Goal: Find specific page/section: Find specific page/section

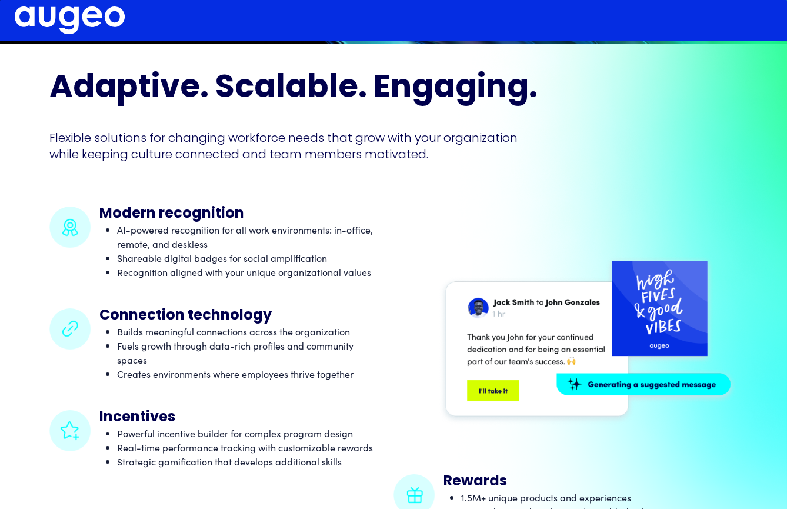
scroll to position [469, 0]
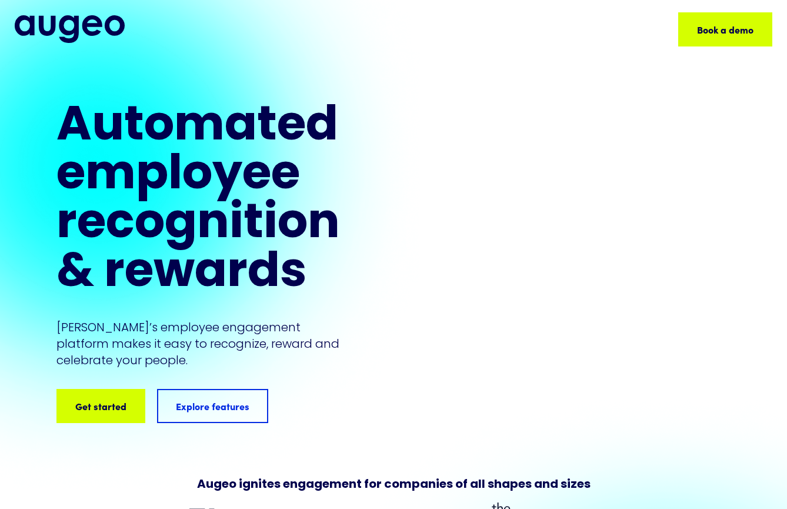
drag, startPoint x: 615, startPoint y: 219, endPoint x: 604, endPoint y: 301, distance: 81.9
click at [605, 301] on div at bounding box center [565, 225] width 433 height 244
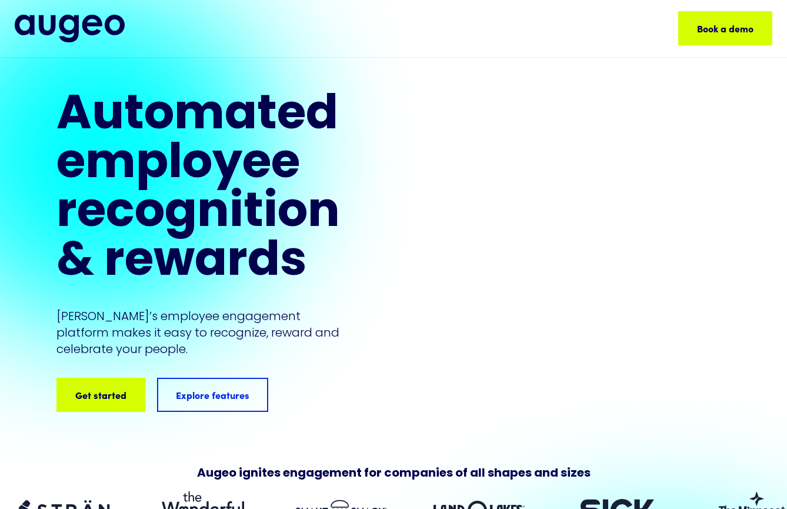
scroll to position [11, 0]
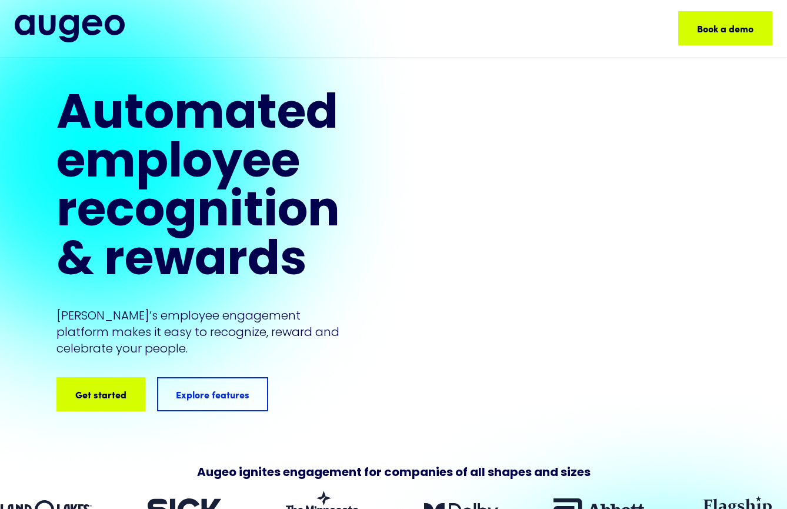
click at [704, 332] on div at bounding box center [565, 213] width 433 height 244
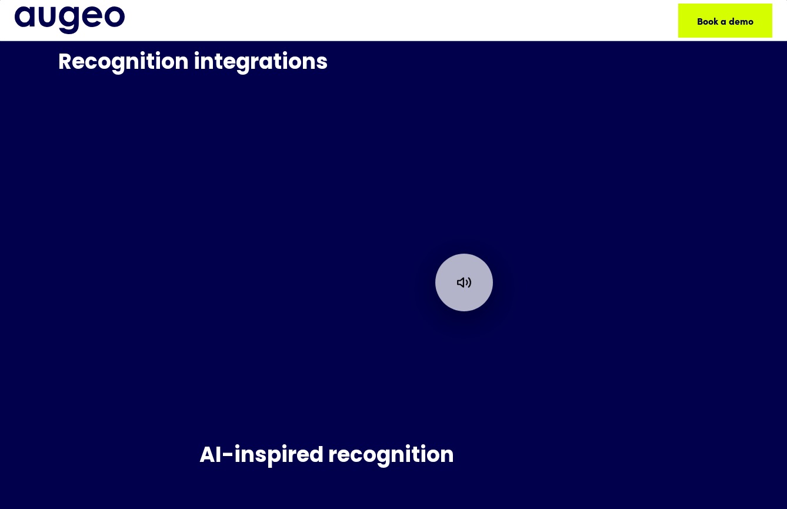
scroll to position [6043, 0]
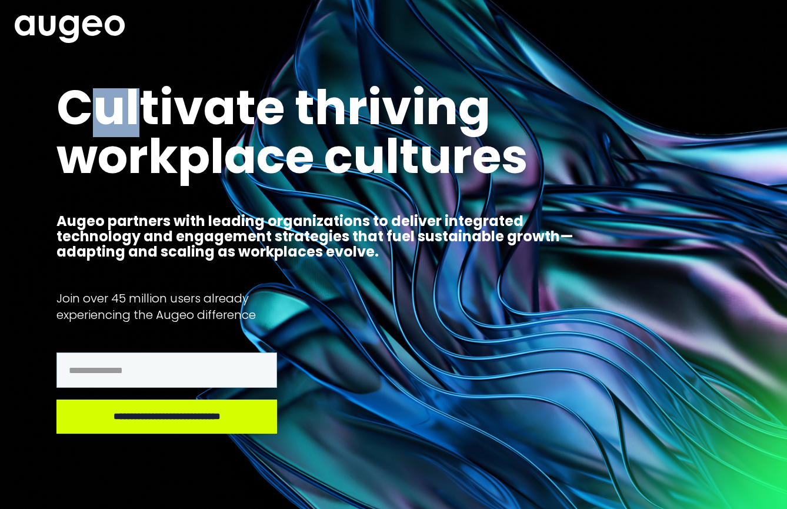
drag, startPoint x: 115, startPoint y: 97, endPoint x: 146, endPoint y: 113, distance: 35.0
click at [145, 112] on h2 "Cultivate thriving workplace cultures" at bounding box center [320, 136] width 529 height 97
click at [146, 114] on h2 "Cultivate thriving workplace cultures" at bounding box center [320, 136] width 529 height 97
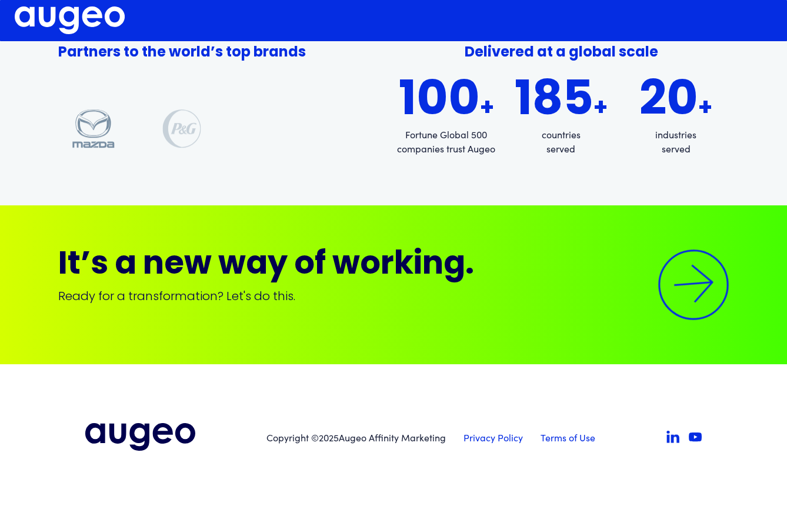
scroll to position [1435, 0]
